Goal: Task Accomplishment & Management: Complete application form

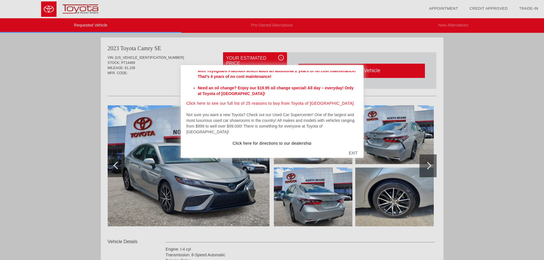
scroll to position [191, 0]
click at [352, 153] on div "EXIT" at bounding box center [353, 152] width 20 height 17
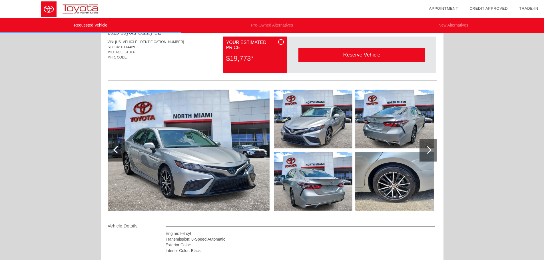
scroll to position [0, 0]
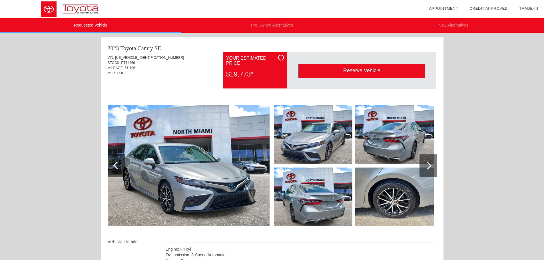
click at [365, 72] on div "Reserve Vehicle" at bounding box center [361, 71] width 126 height 14
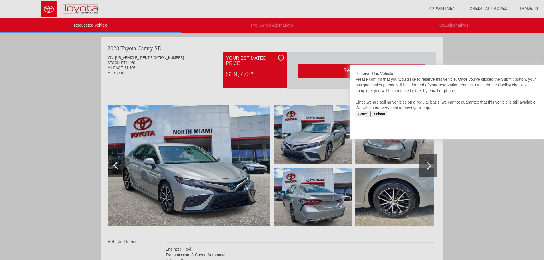
click at [224, 70] on div at bounding box center [272, 130] width 544 height 260
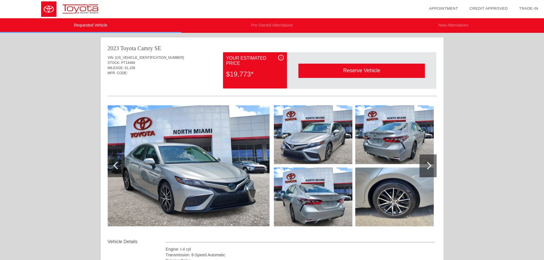
click at [189, 157] on img at bounding box center [189, 165] width 162 height 121
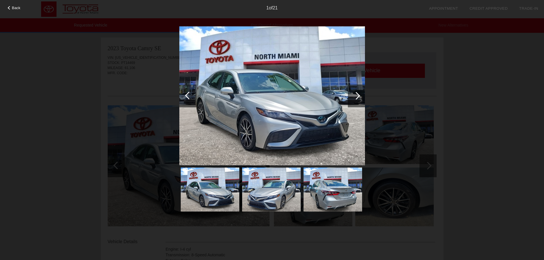
click at [359, 94] on div at bounding box center [356, 95] width 17 height 23
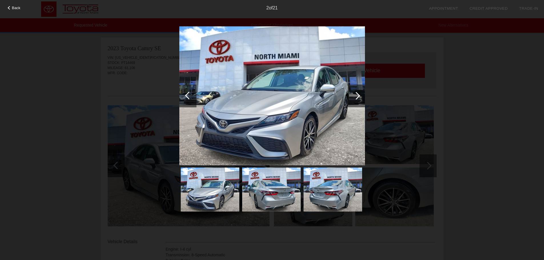
click at [358, 94] on div at bounding box center [356, 96] width 8 height 8
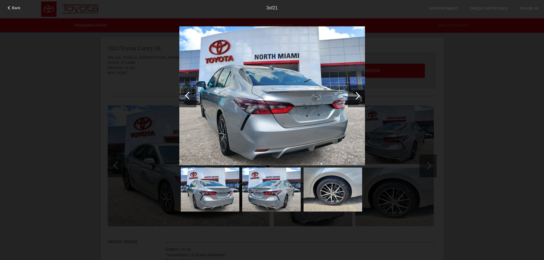
click at [358, 94] on div at bounding box center [356, 96] width 8 height 8
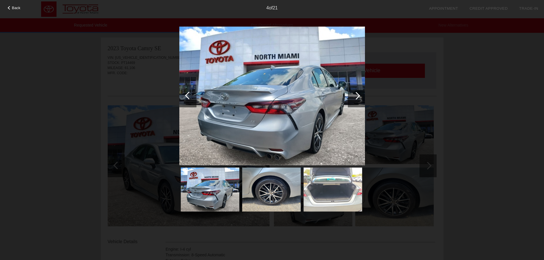
click at [358, 94] on div at bounding box center [356, 96] width 8 height 8
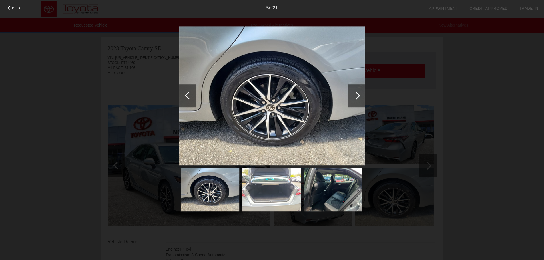
click at [358, 94] on div at bounding box center [356, 96] width 8 height 8
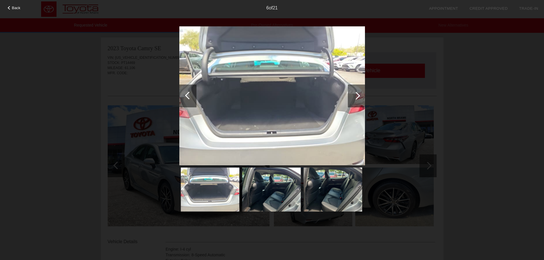
click at [358, 94] on div at bounding box center [356, 96] width 8 height 8
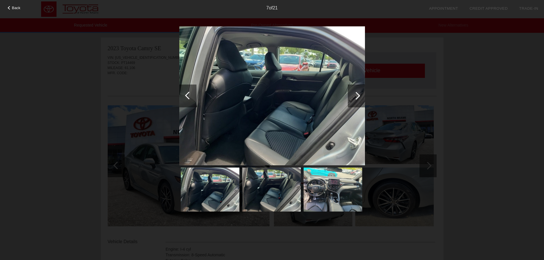
click at [358, 94] on div at bounding box center [356, 96] width 8 height 8
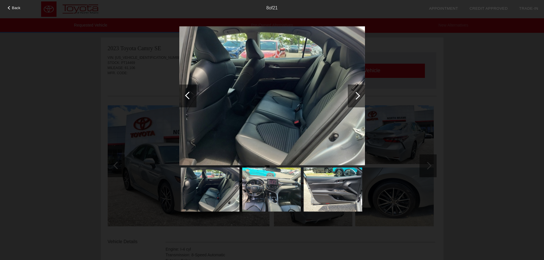
click at [358, 94] on div at bounding box center [356, 96] width 8 height 8
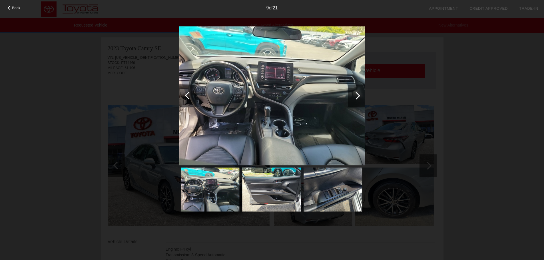
click at [358, 94] on div at bounding box center [356, 96] width 8 height 8
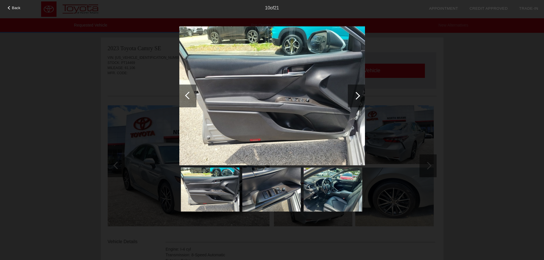
click at [358, 94] on div at bounding box center [356, 96] width 8 height 8
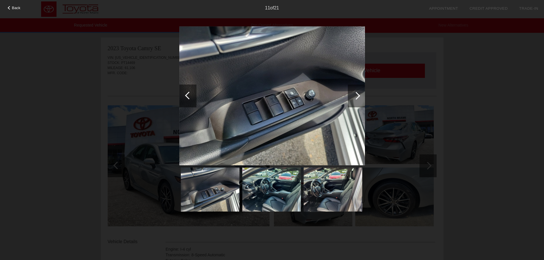
click at [358, 94] on div at bounding box center [356, 96] width 8 height 8
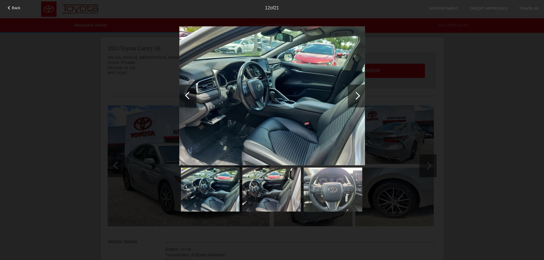
click at [358, 94] on div at bounding box center [356, 96] width 8 height 8
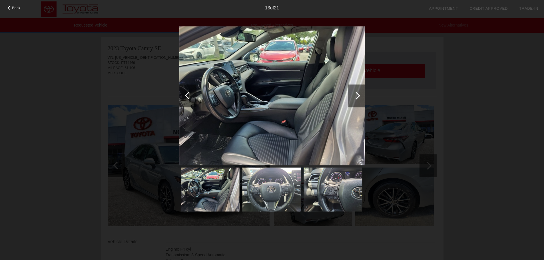
click at [358, 94] on div at bounding box center [356, 96] width 8 height 8
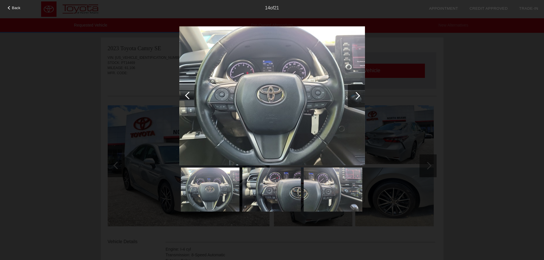
click at [358, 94] on div at bounding box center [356, 96] width 8 height 8
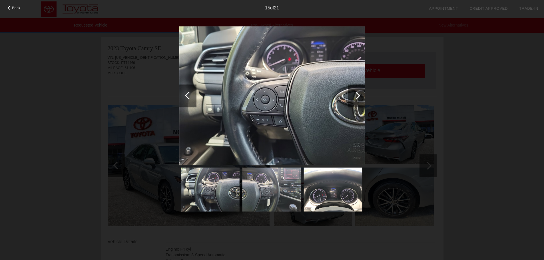
click at [358, 94] on div at bounding box center [356, 96] width 8 height 8
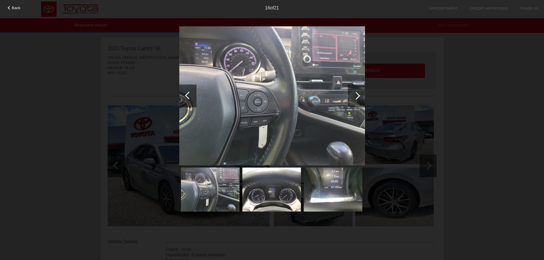
click at [17, 8] on span "Back" at bounding box center [16, 8] width 9 height 4
